Goal: Transaction & Acquisition: Purchase product/service

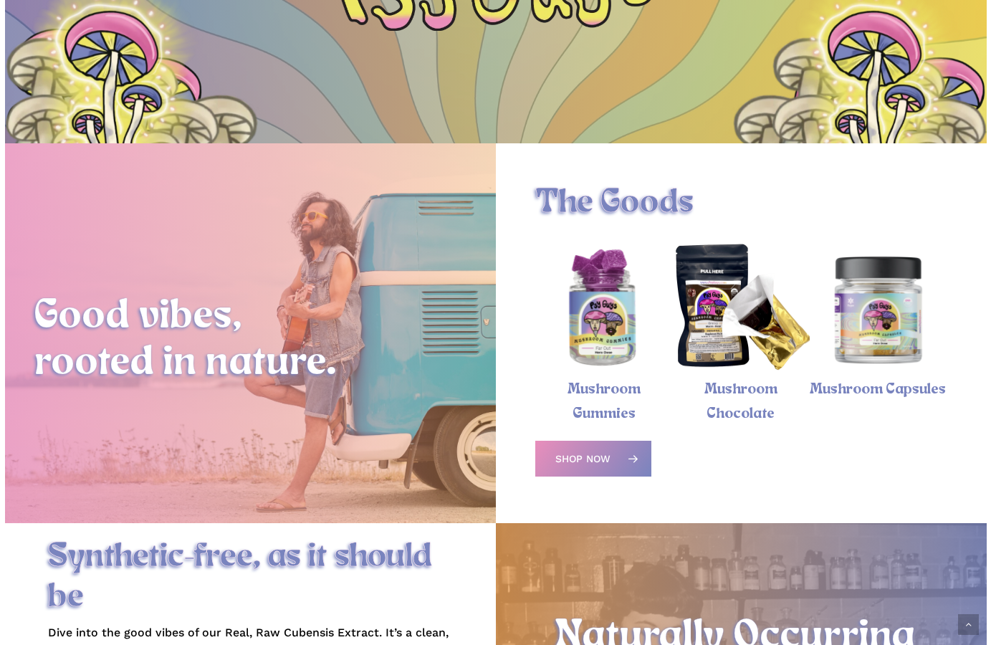
scroll to position [269, 0]
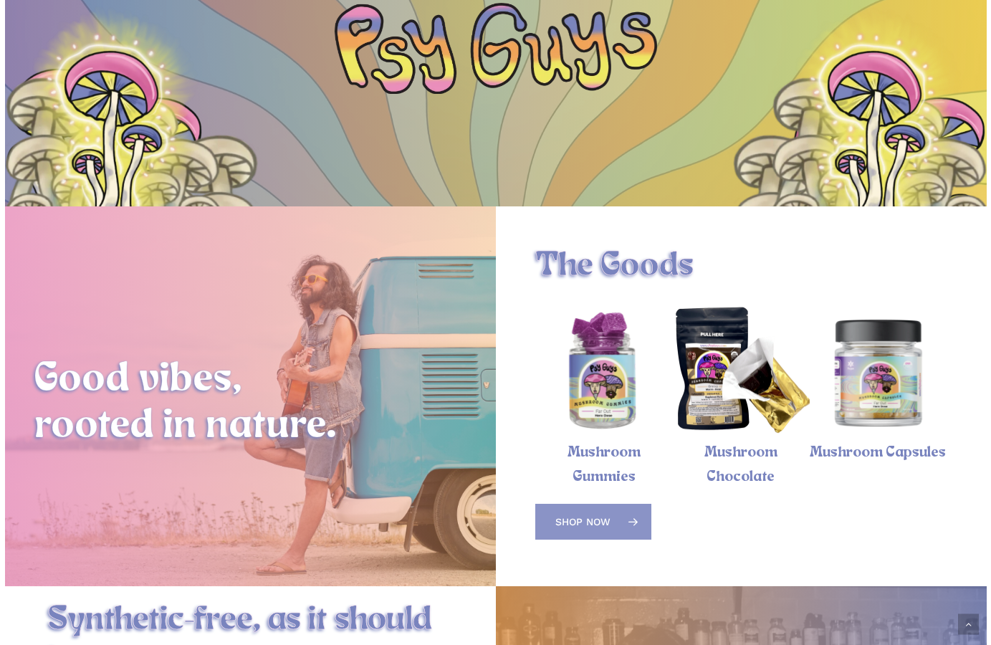
click at [611, 504] on link "Shop Now" at bounding box center [593, 522] width 116 height 36
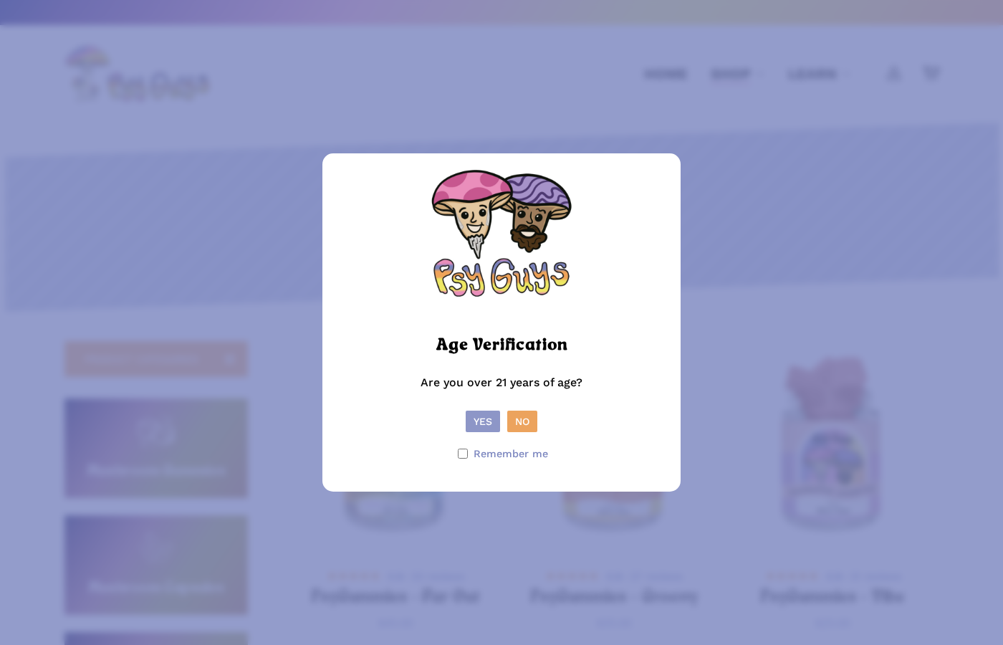
click at [473, 418] on button "Yes" at bounding box center [483, 421] width 34 height 21
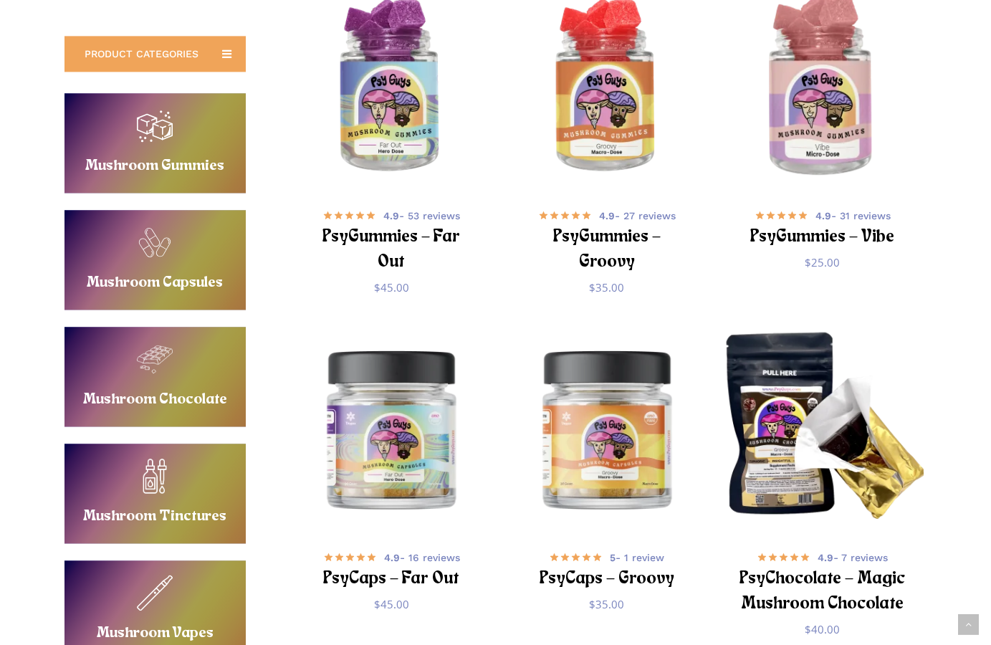
scroll to position [292, 0]
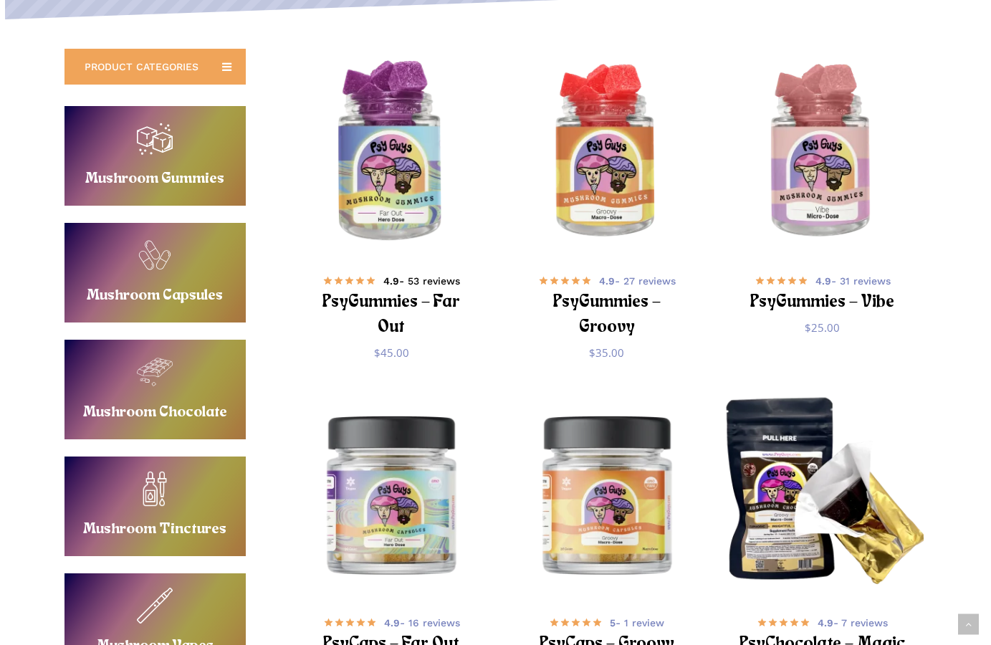
click at [426, 284] on span "4.9 - 53 reviews" at bounding box center [421, 281] width 77 height 14
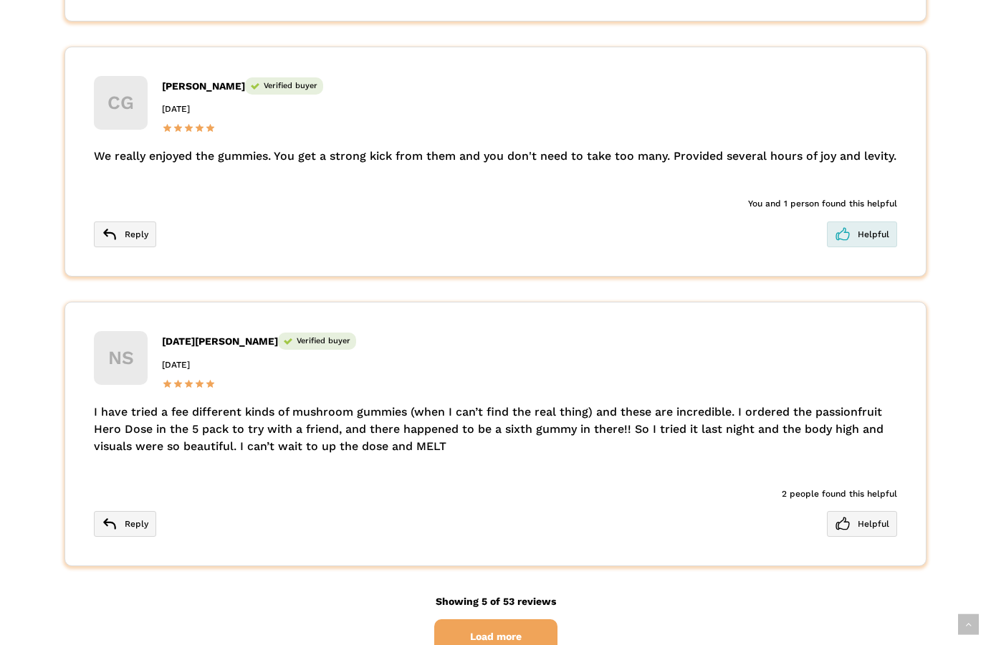
scroll to position [3942, 0]
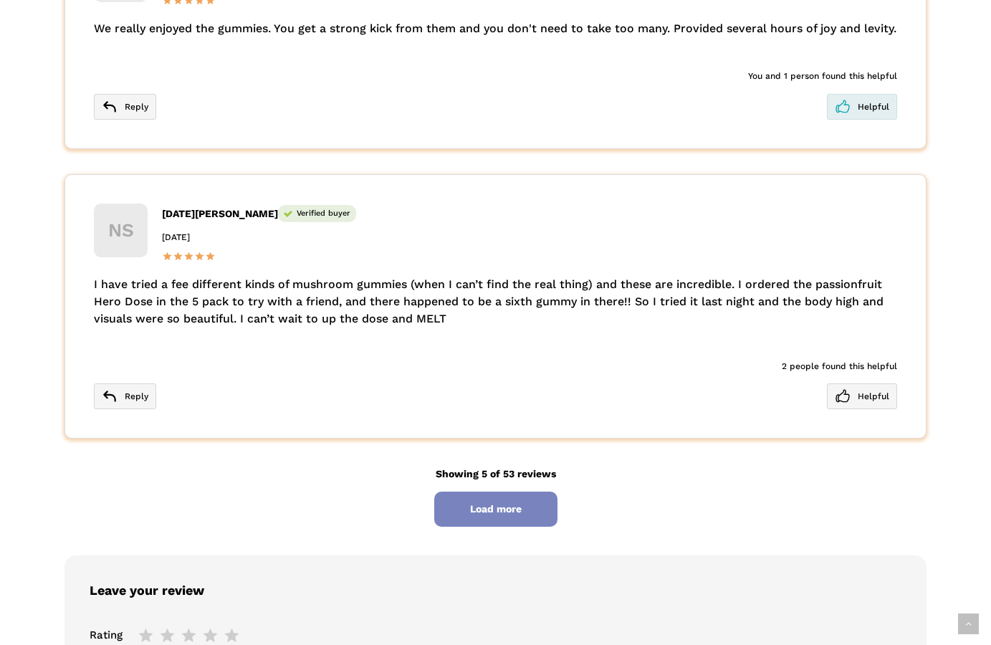
click at [540, 527] on span "Load more" at bounding box center [495, 509] width 123 height 35
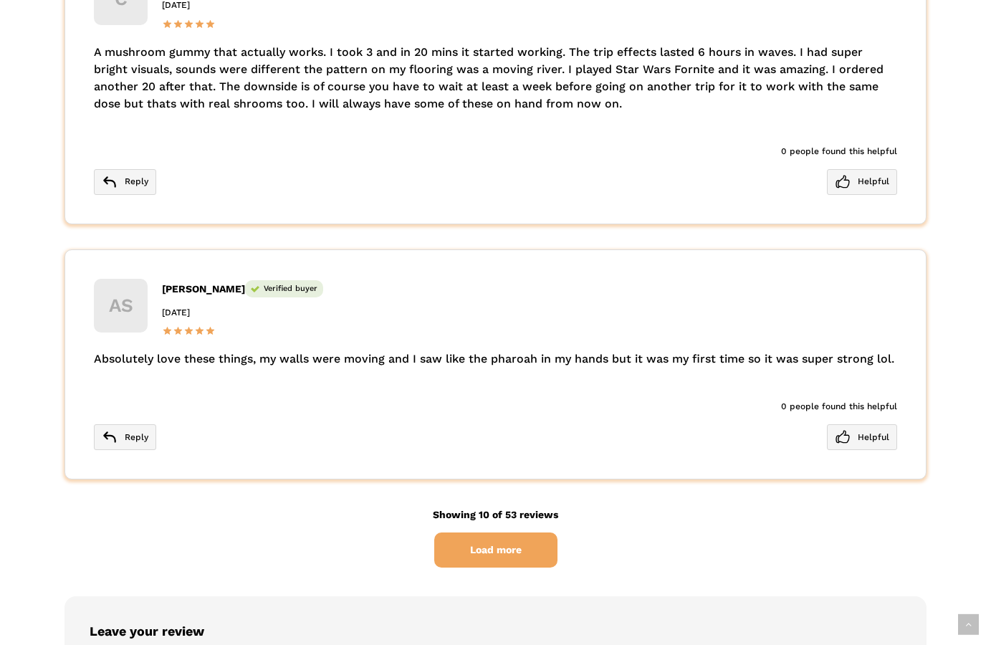
scroll to position [5404, 0]
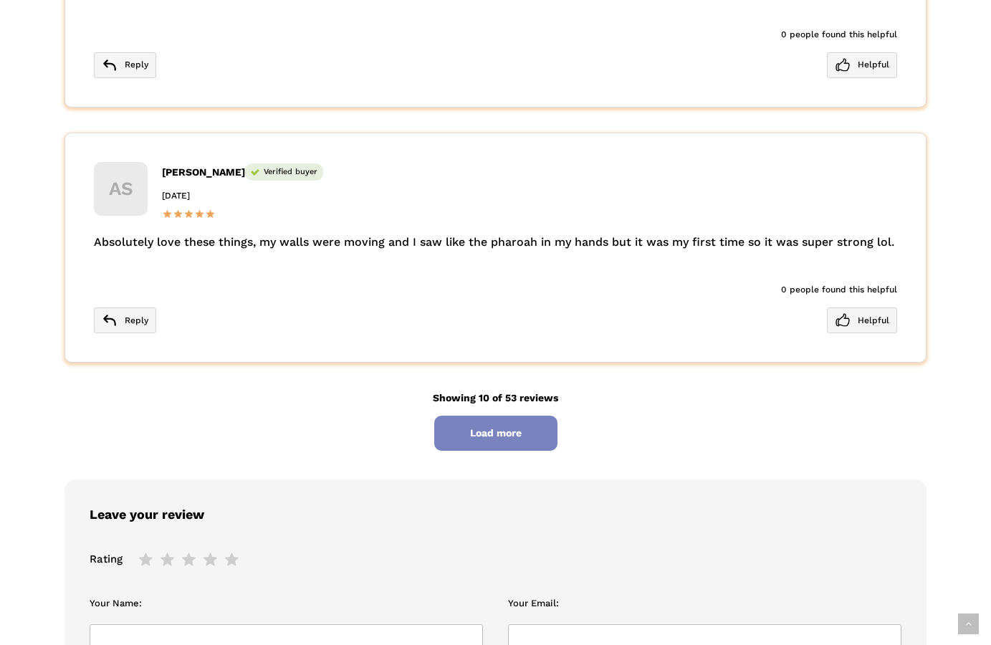
click at [517, 451] on span "Load more" at bounding box center [495, 433] width 123 height 35
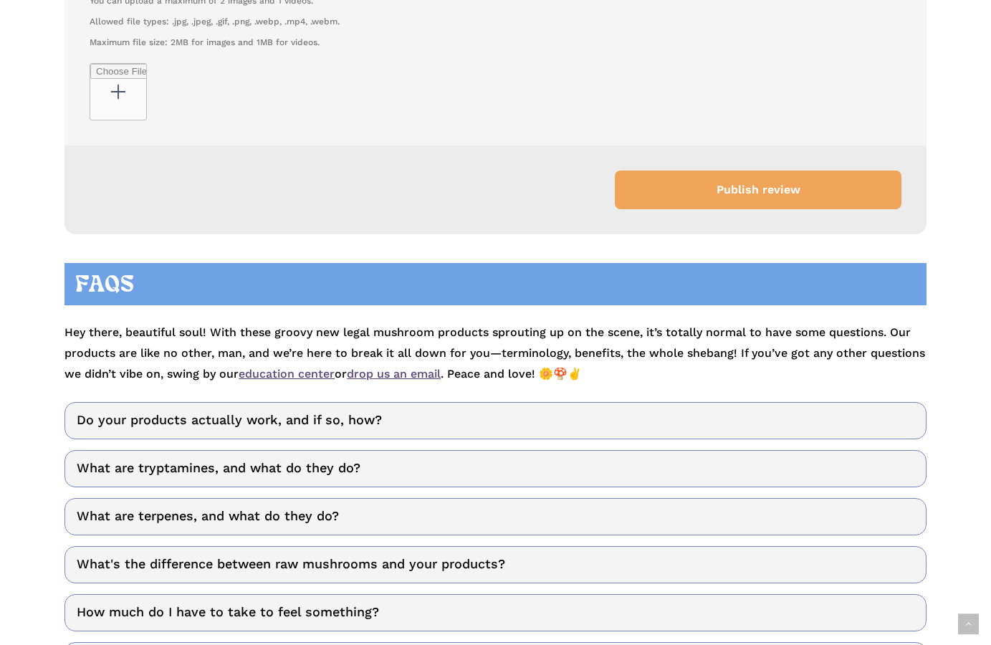
scroll to position [7743, 0]
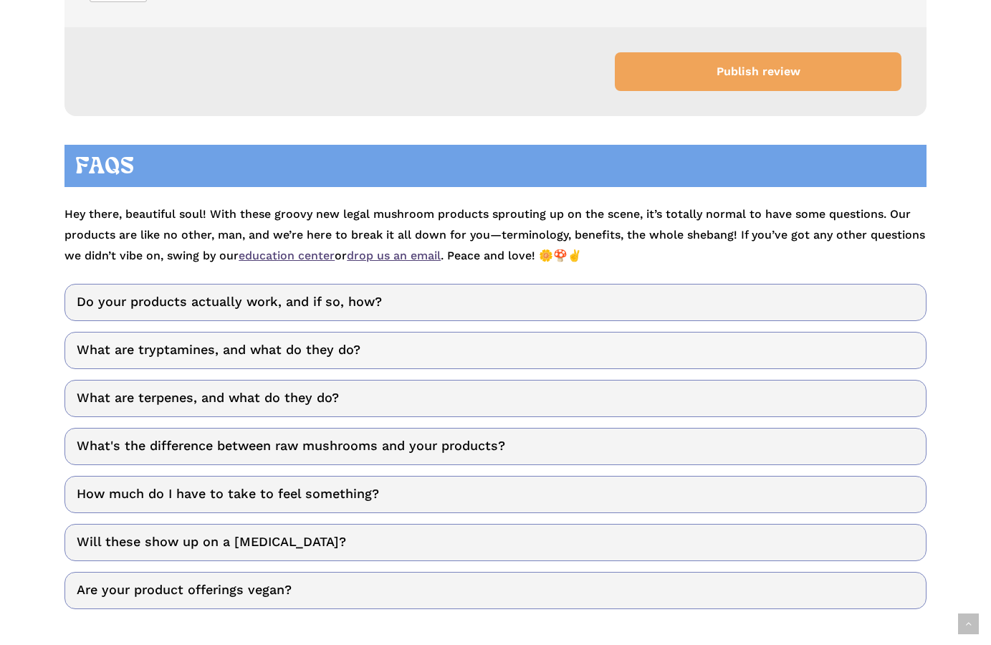
click at [302, 369] on link "What are tryptamines, and what do they do?" at bounding box center [495, 350] width 862 height 37
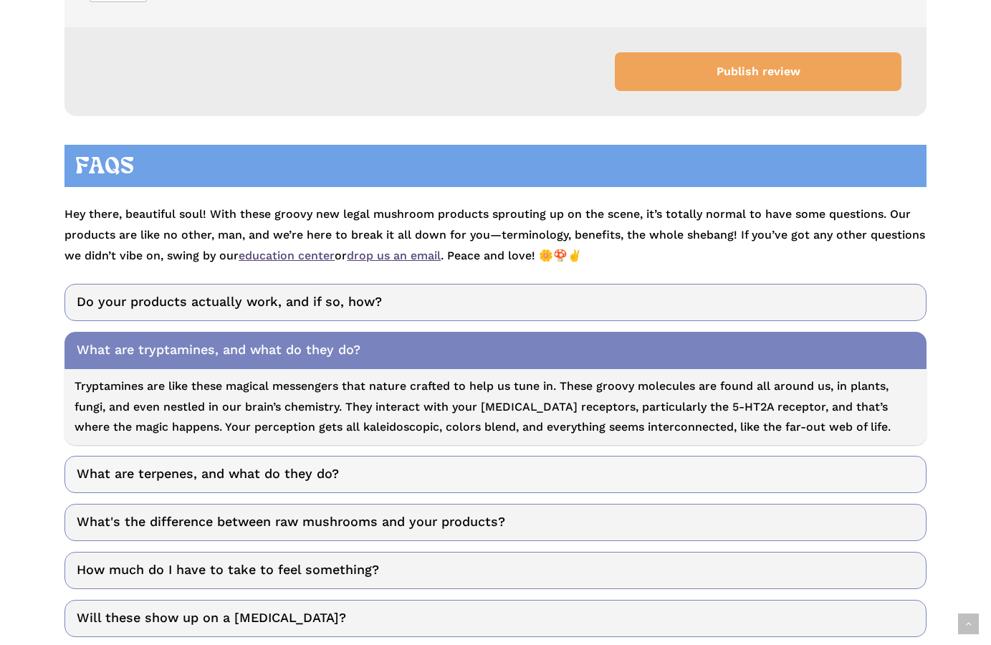
click at [234, 493] on link "What are terpenes, and what do they do?" at bounding box center [495, 474] width 862 height 37
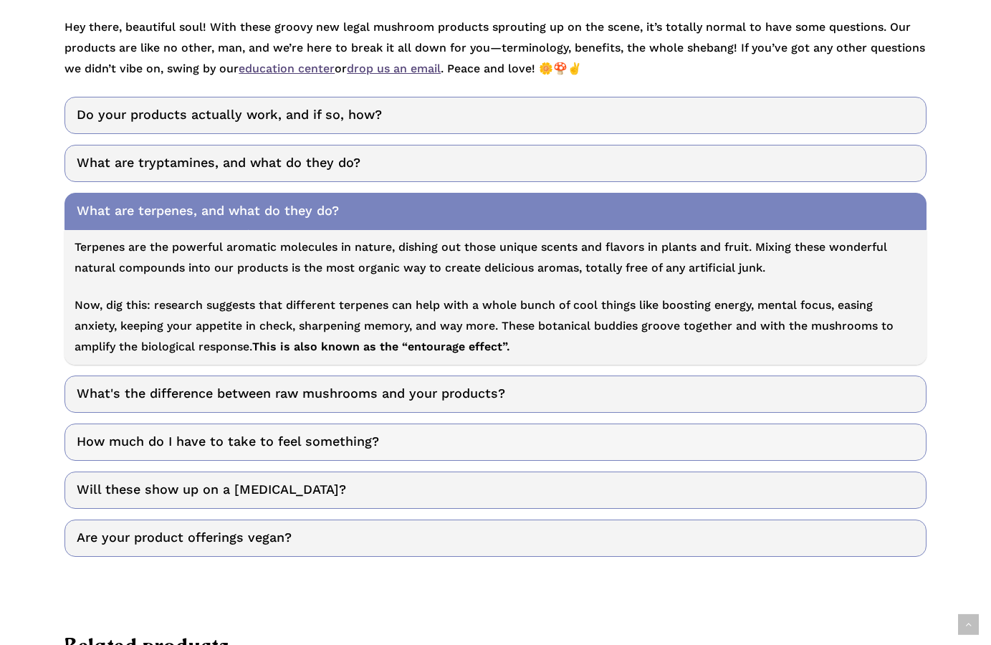
scroll to position [8035, 0]
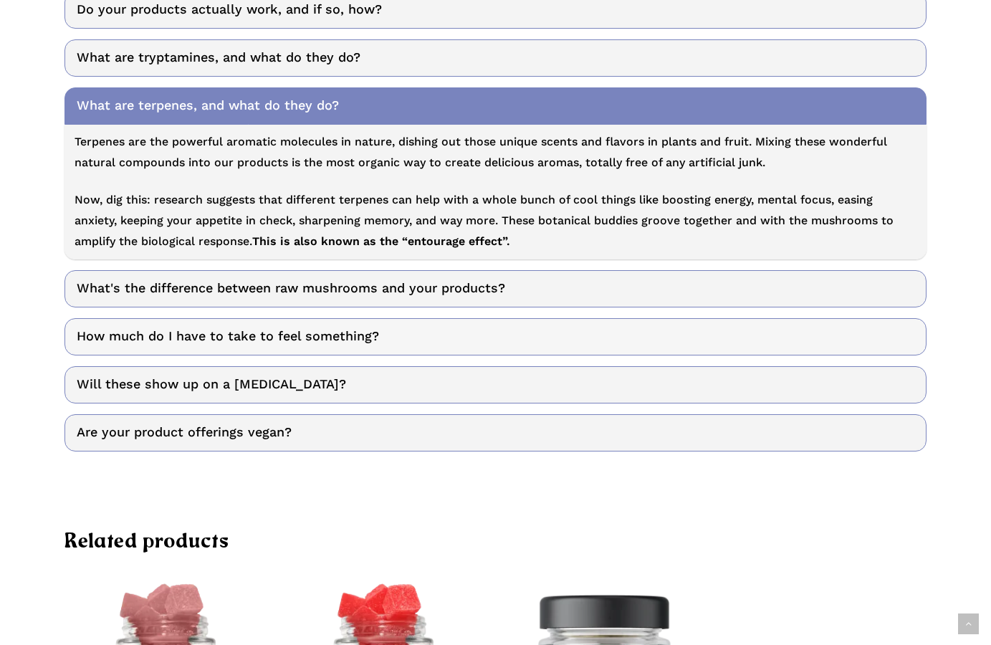
click at [294, 355] on link "How much do I have to take to feel something?" at bounding box center [495, 336] width 862 height 37
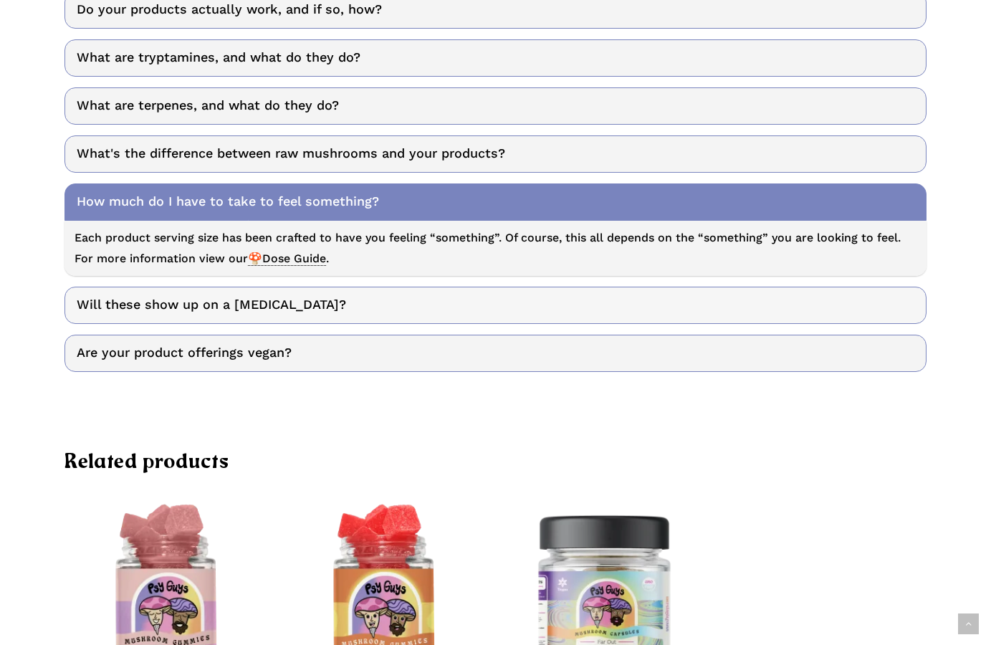
click at [286, 324] on link "Will these show up on a drug test?" at bounding box center [495, 305] width 862 height 37
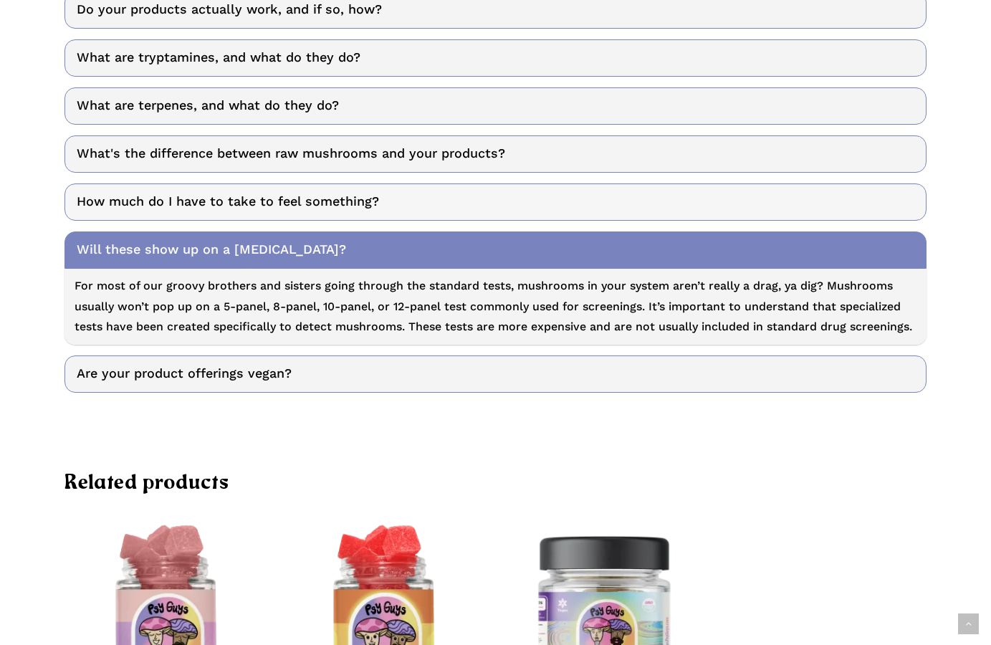
click at [255, 221] on link "How much do I have to take to feel something?" at bounding box center [495, 201] width 862 height 37
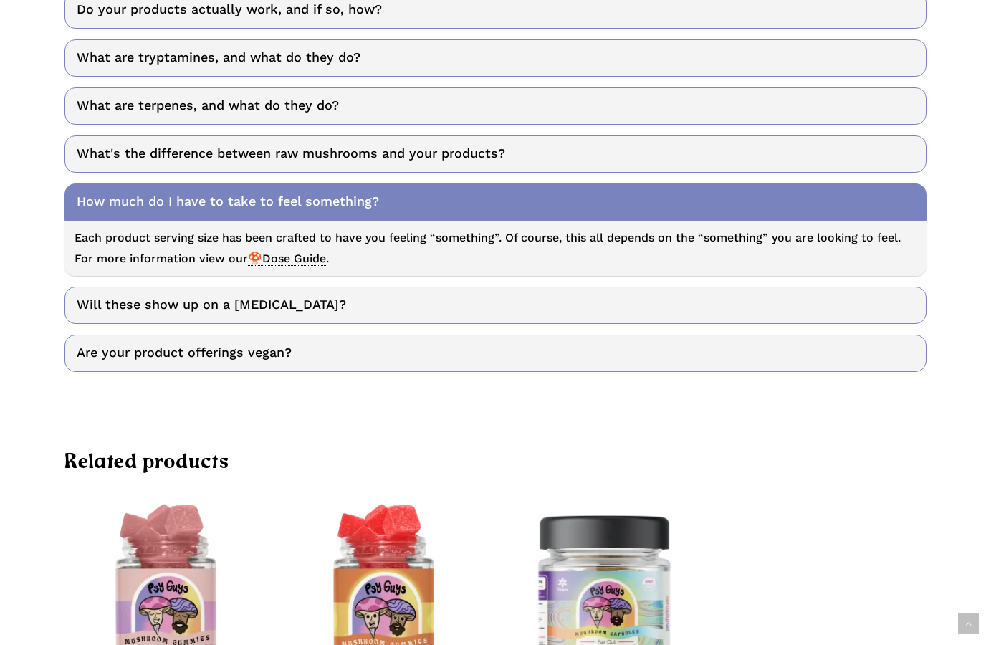
click at [289, 266] on span "🍄Dose Guide" at bounding box center [287, 259] width 78 height 14
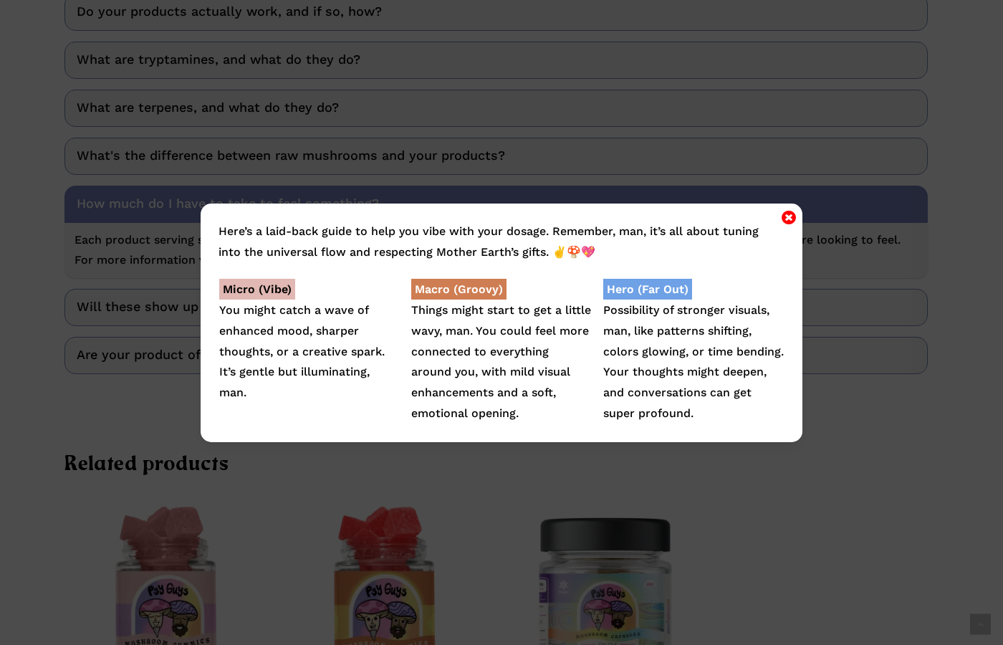
click at [788, 211] on icon "Close" at bounding box center [789, 217] width 14 height 17
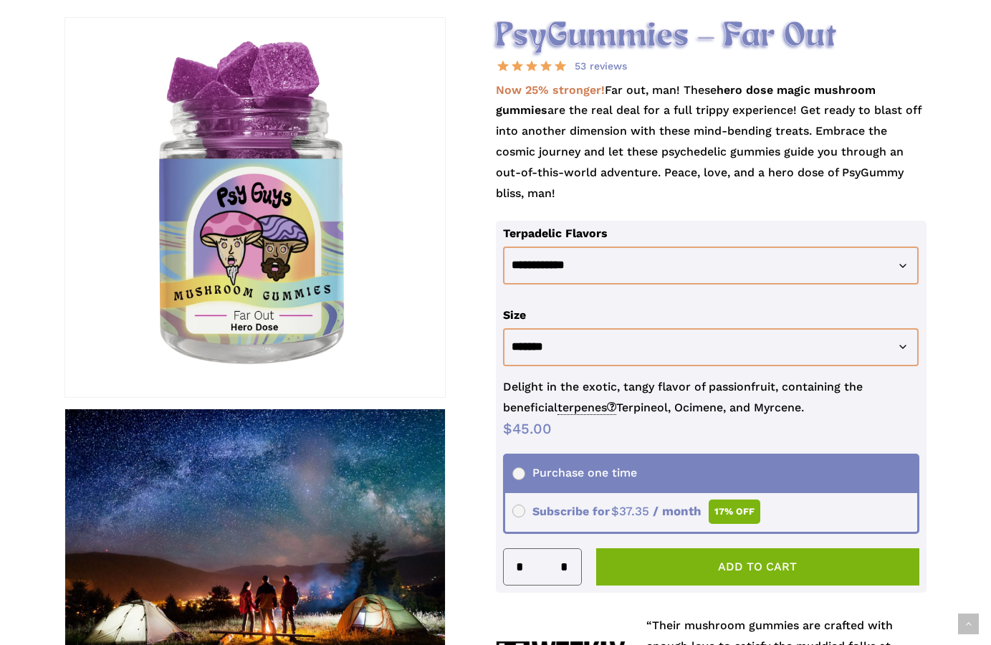
scroll to position [292, 0]
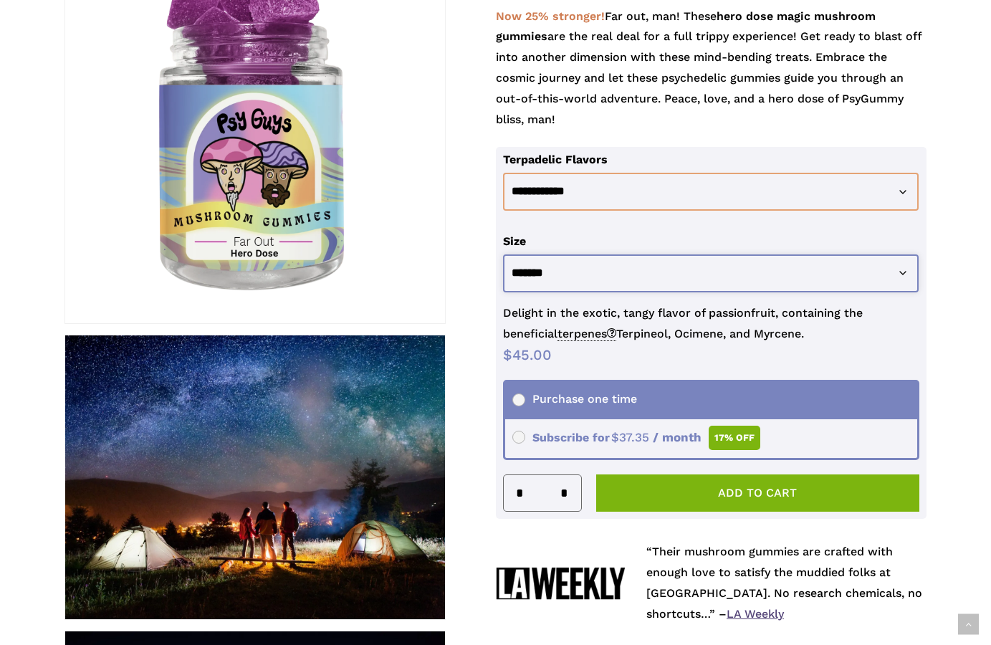
click at [503, 254] on select "**********" at bounding box center [711, 273] width 416 height 38
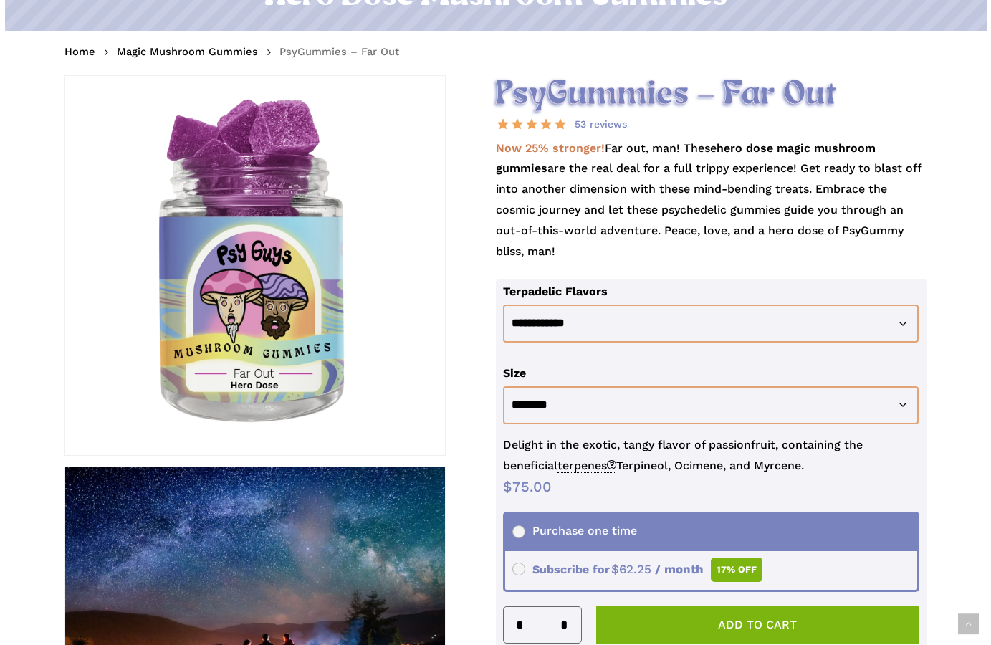
scroll to position [0, 0]
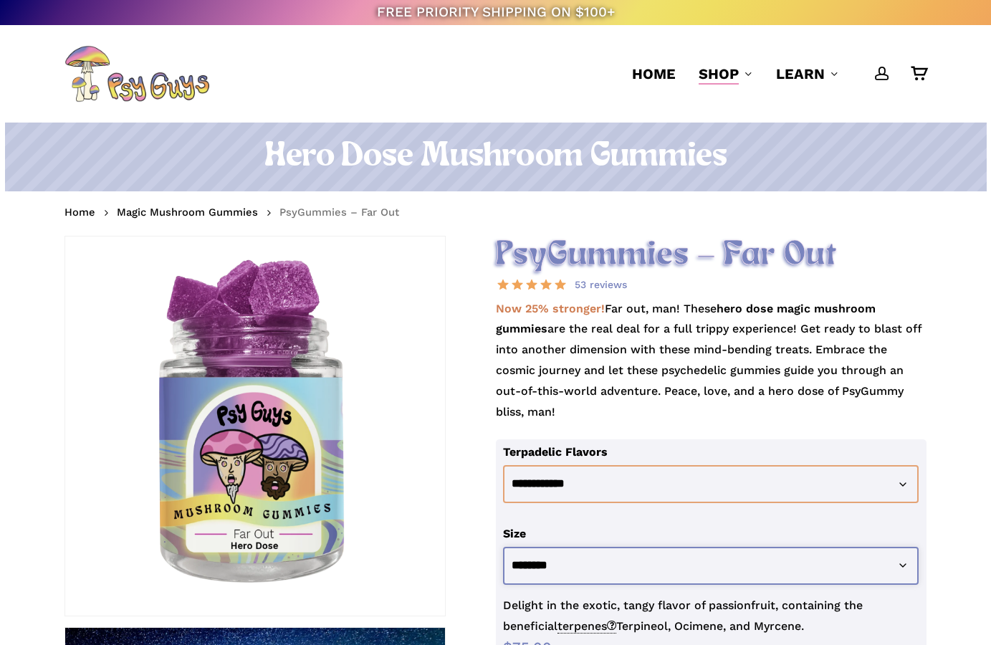
click at [503, 547] on select "**********" at bounding box center [711, 566] width 416 height 38
select select "********"
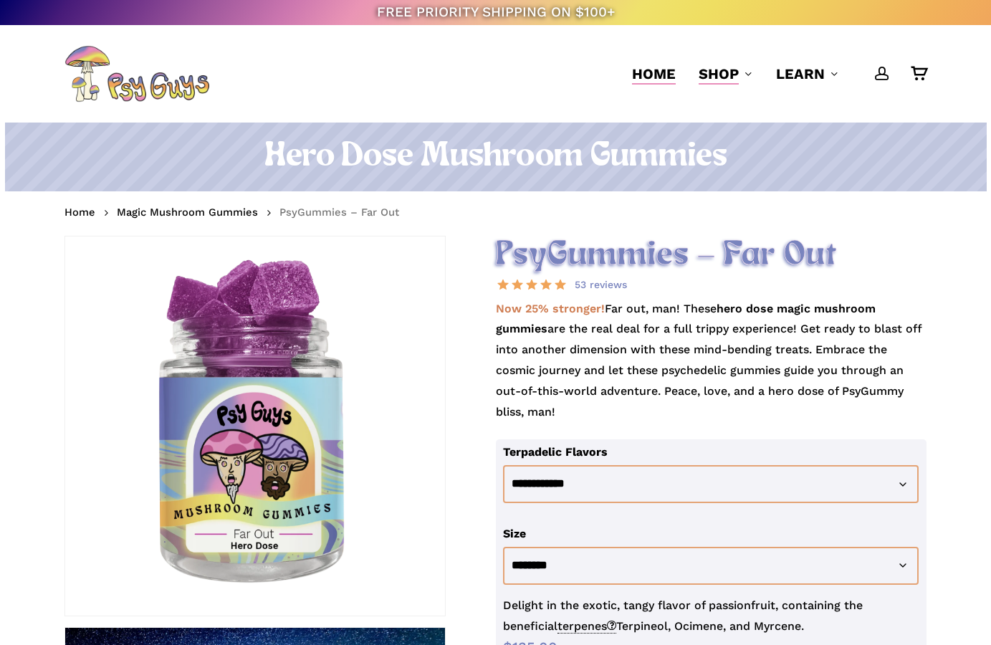
click at [647, 72] on span "Home" at bounding box center [654, 73] width 44 height 17
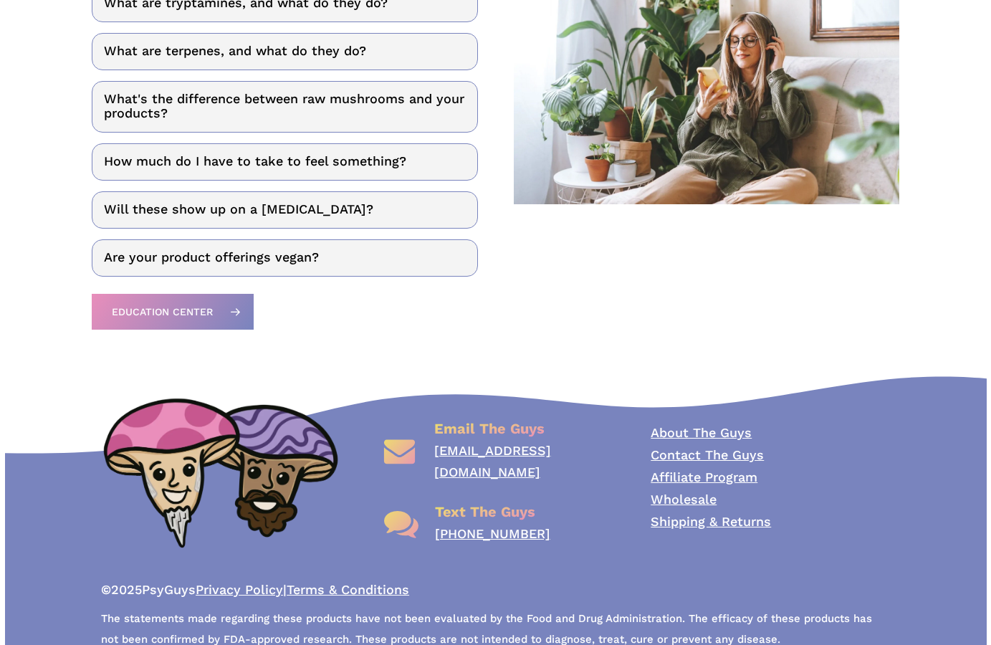
scroll to position [2024, 0]
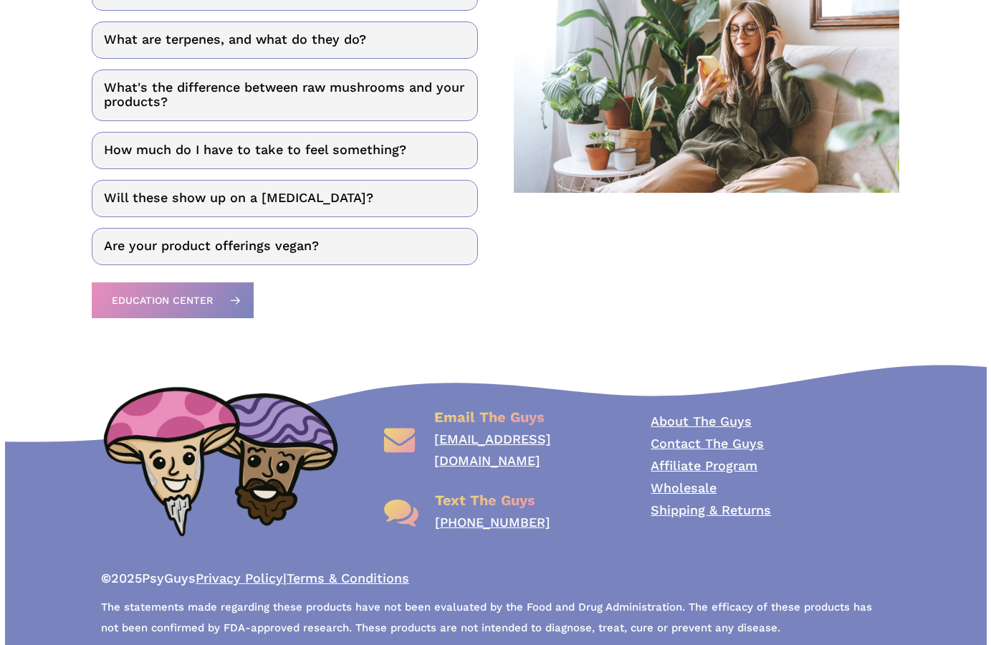
click at [686, 502] on link "Shipping & Returns" at bounding box center [711, 509] width 120 height 15
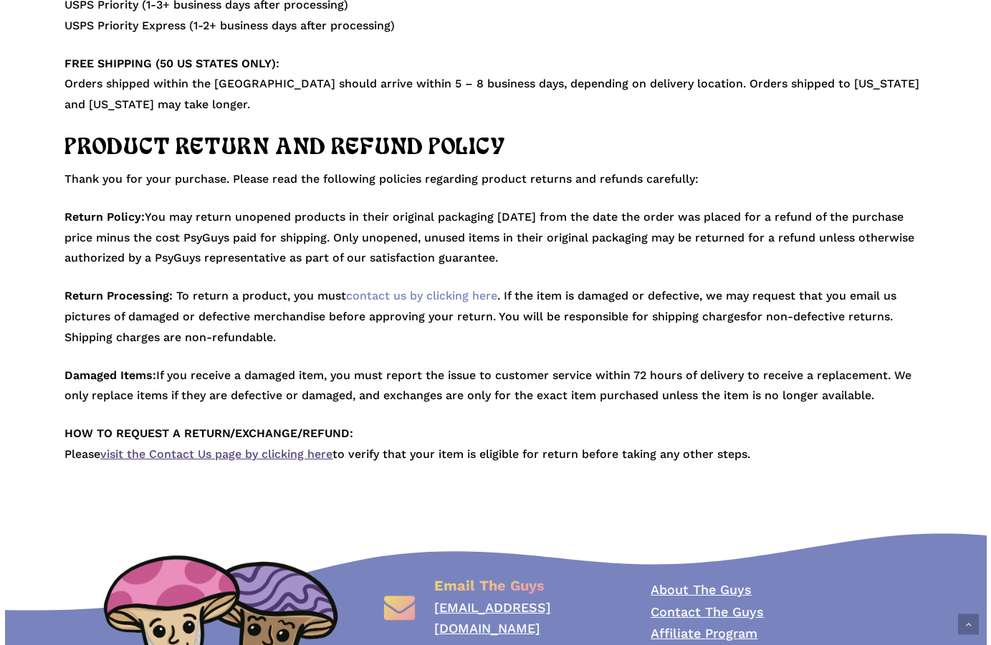
scroll to position [479, 0]
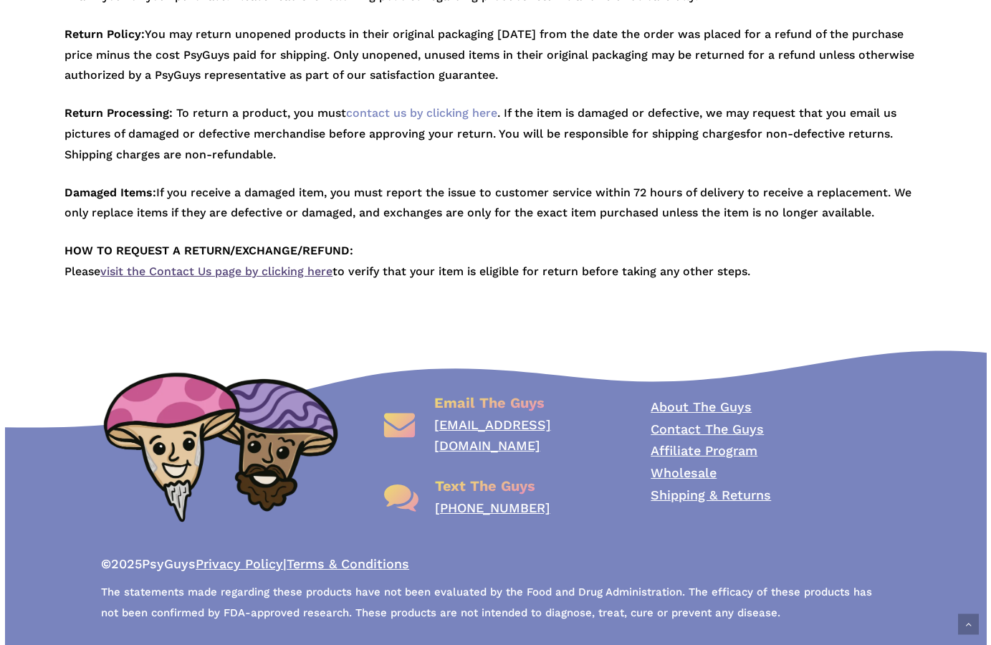
click at [497, 500] on link "[PHONE_NUMBER]" at bounding box center [492, 507] width 115 height 15
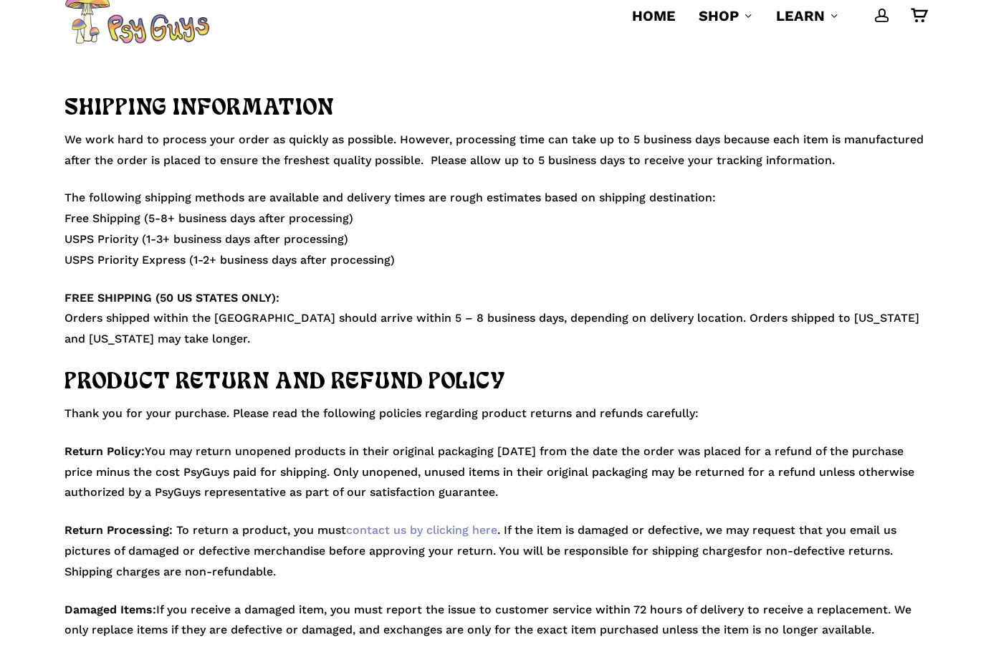
scroll to position [0, 0]
